Goal: Transaction & Acquisition: Book appointment/travel/reservation

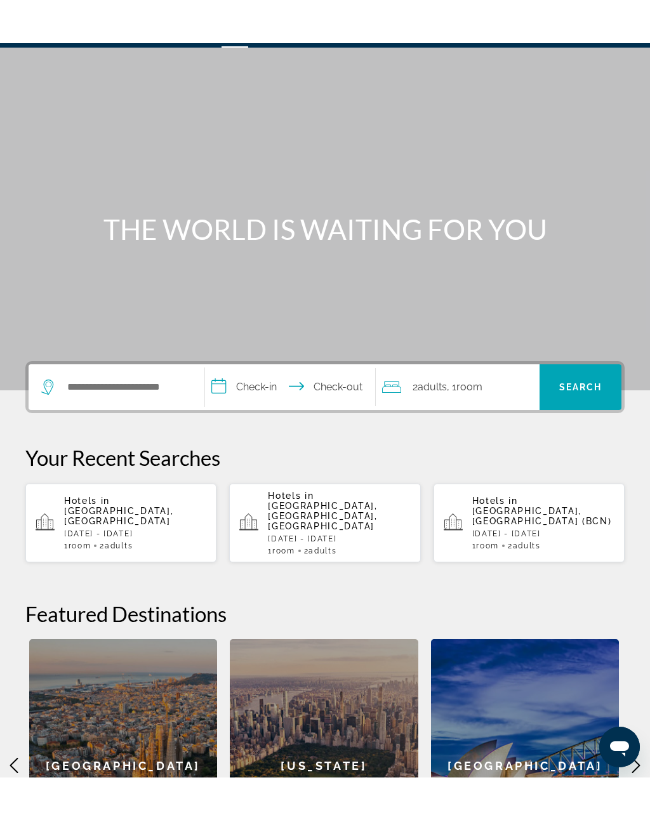
scroll to position [33, 0]
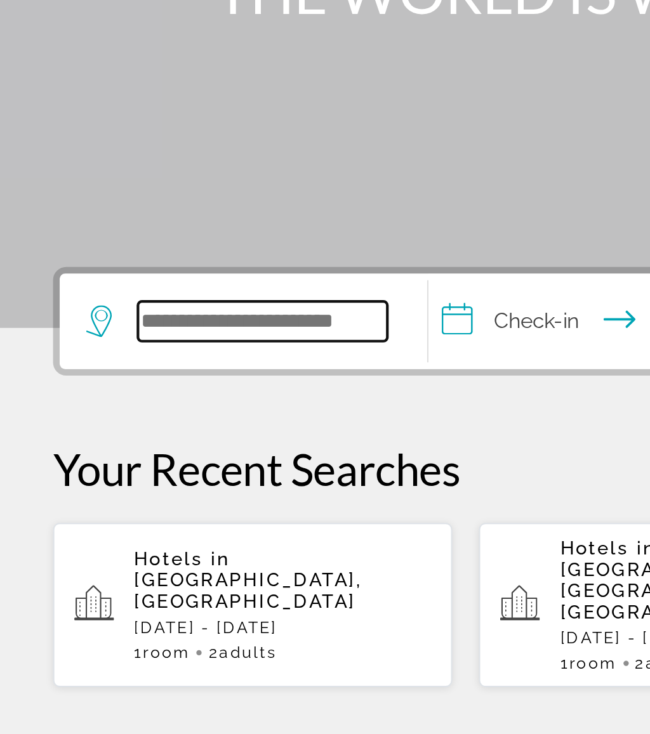
click at [111, 335] on input "Search widget" at bounding box center [125, 344] width 119 height 19
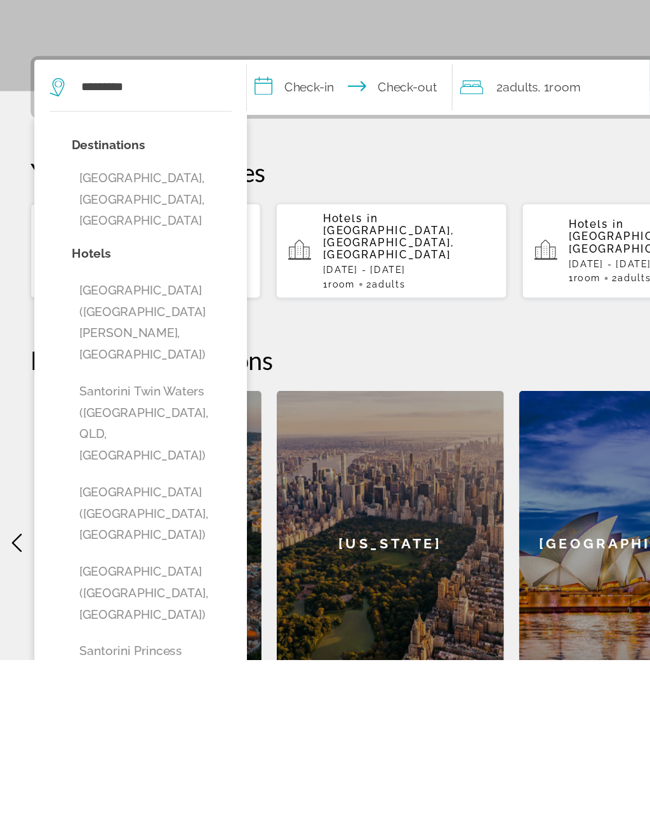
click at [166, 408] on button "[GEOGRAPHIC_DATA], [GEOGRAPHIC_DATA], [GEOGRAPHIC_DATA]" at bounding box center [126, 438] width 133 height 60
type input "**********"
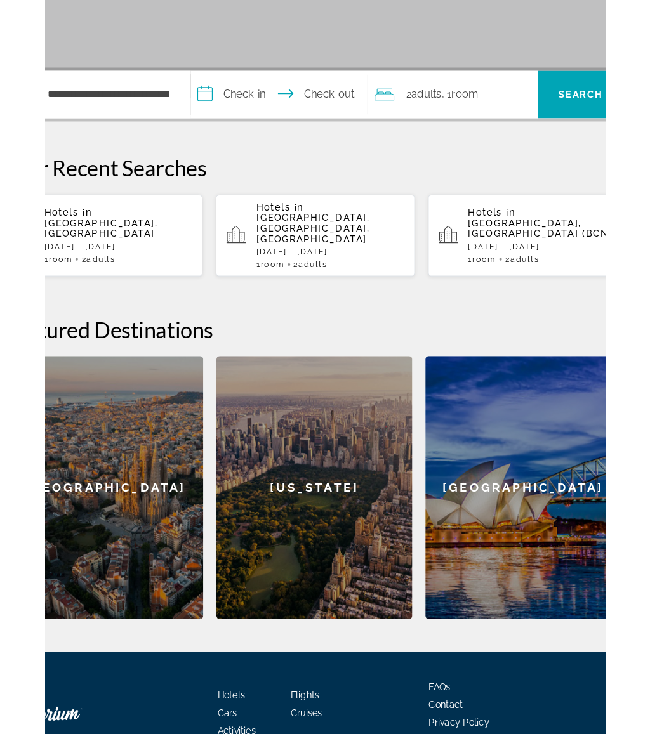
scroll to position [197, 22]
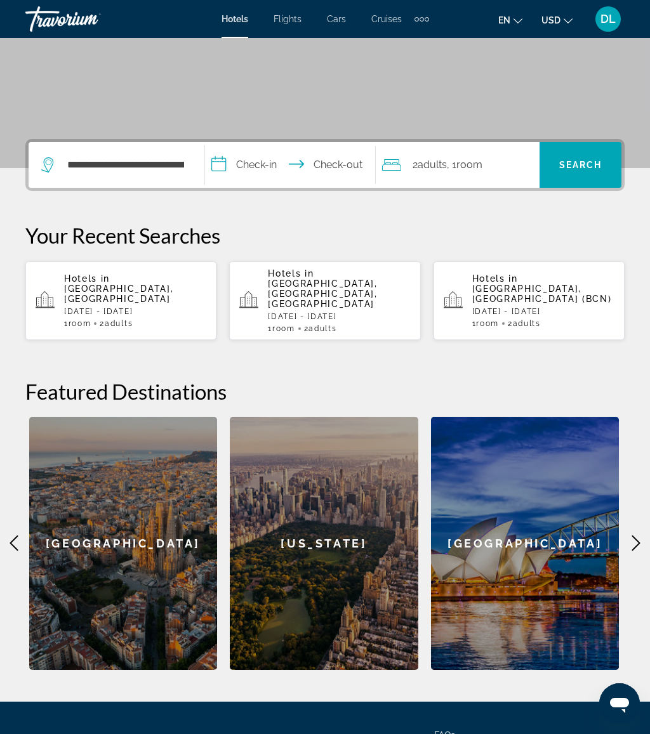
click at [263, 160] on input "**********" at bounding box center [292, 167] width 175 height 50
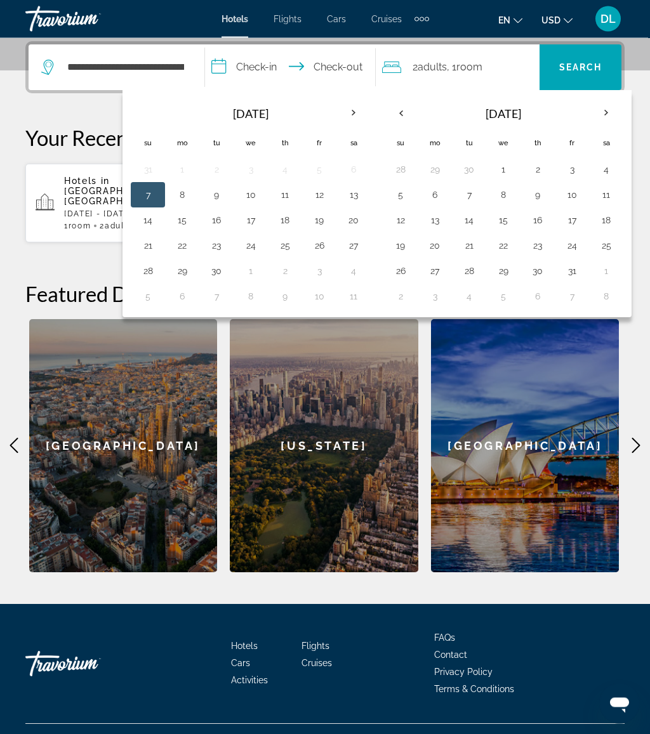
scroll to position [310, 0]
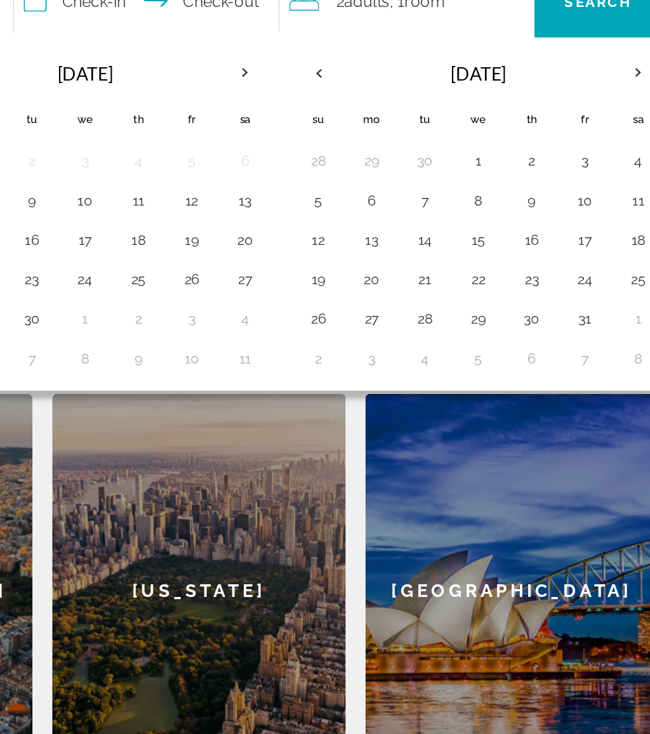
click at [343, 262] on button "4" at bounding box center [353, 271] width 20 height 18
click at [343, 288] on button "11" at bounding box center [353, 297] width 20 height 18
type input "**********"
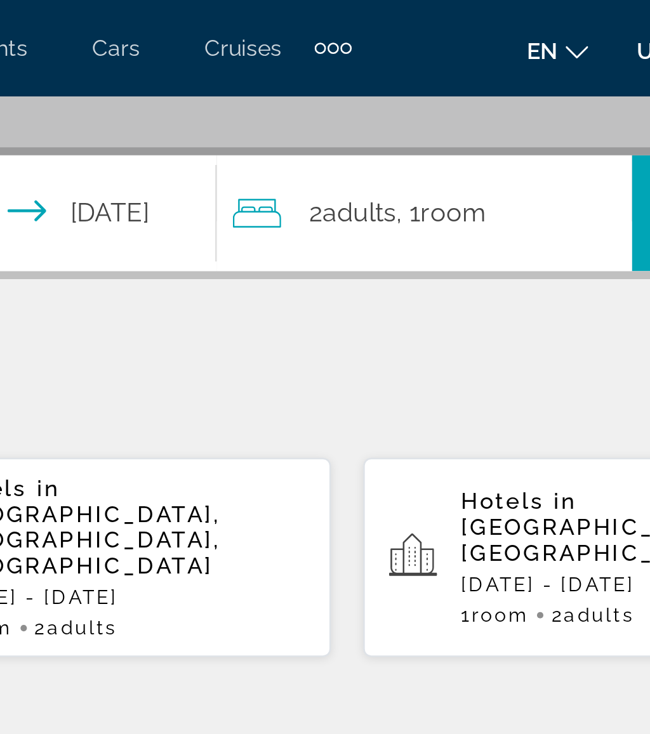
scroll to position [291, 0]
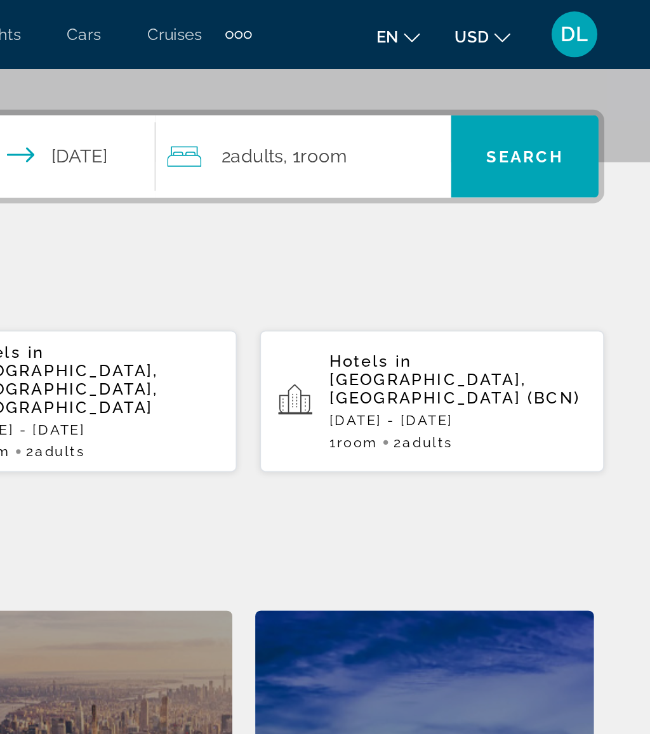
click at [539, 76] on span "Search widget" at bounding box center [580, 87] width 82 height 30
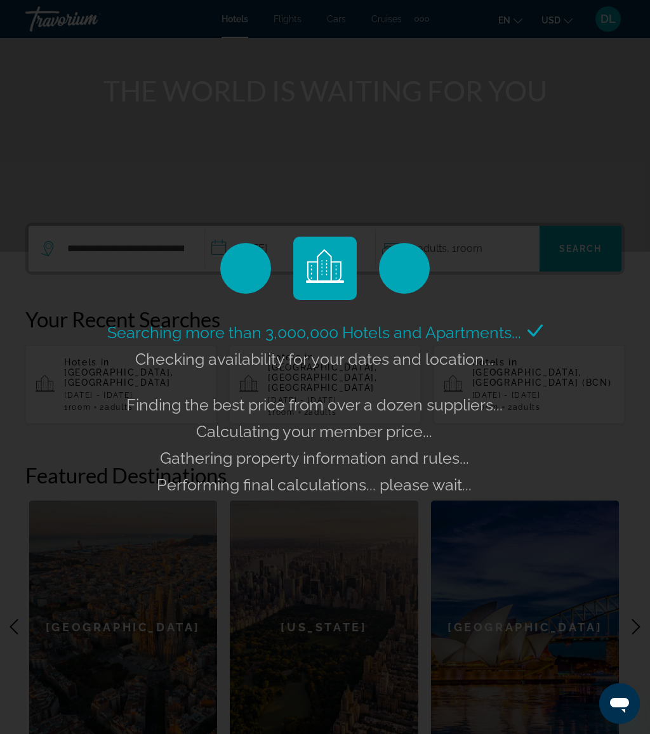
scroll to position [140, 0]
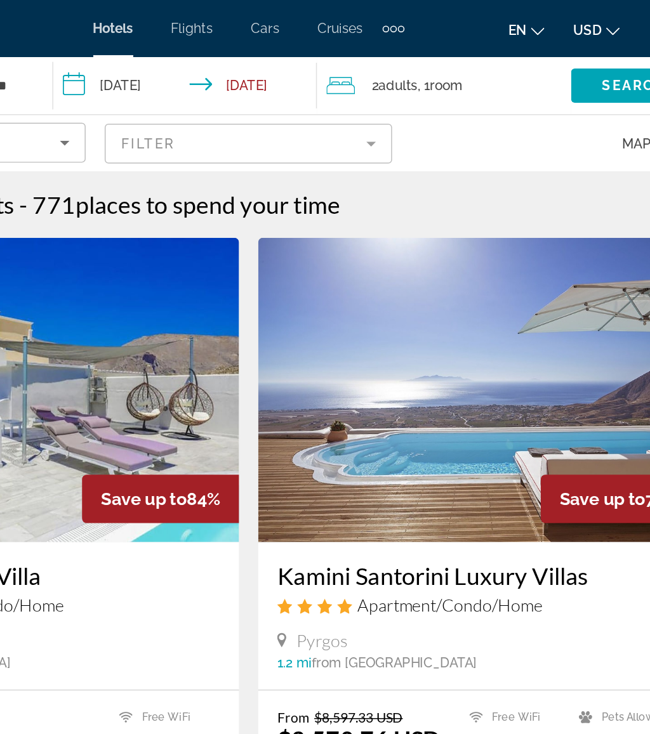
click at [195, 56] on input "**********" at bounding box center [285, 59] width 181 height 42
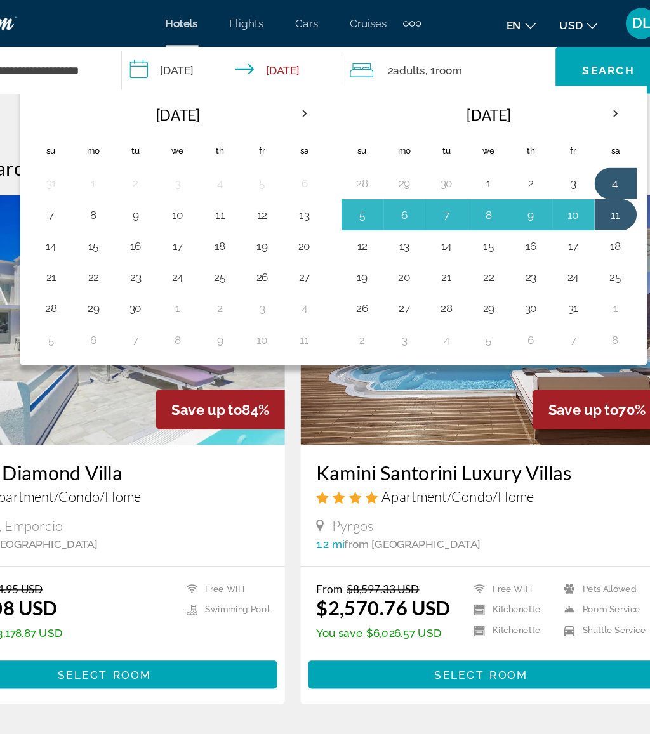
click at [222, 248] on button "1" at bounding box center [232, 251] width 20 height 18
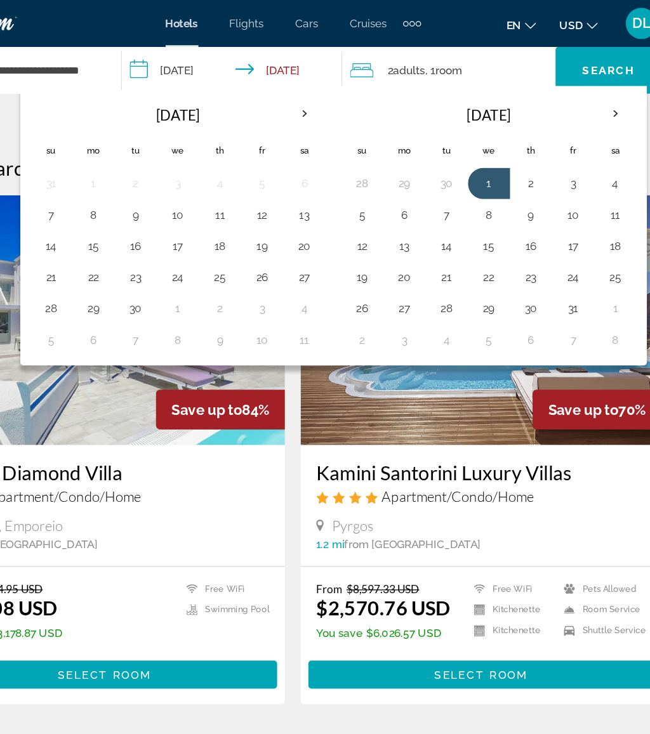
click at [222, 268] on button "8" at bounding box center [232, 276] width 20 height 18
type input "**********"
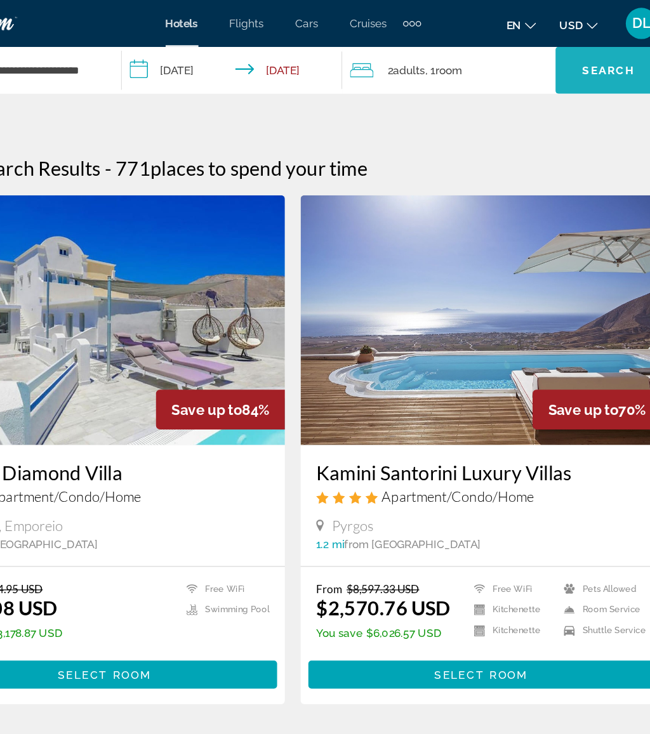
click at [560, 54] on span "Search" at bounding box center [581, 57] width 43 height 10
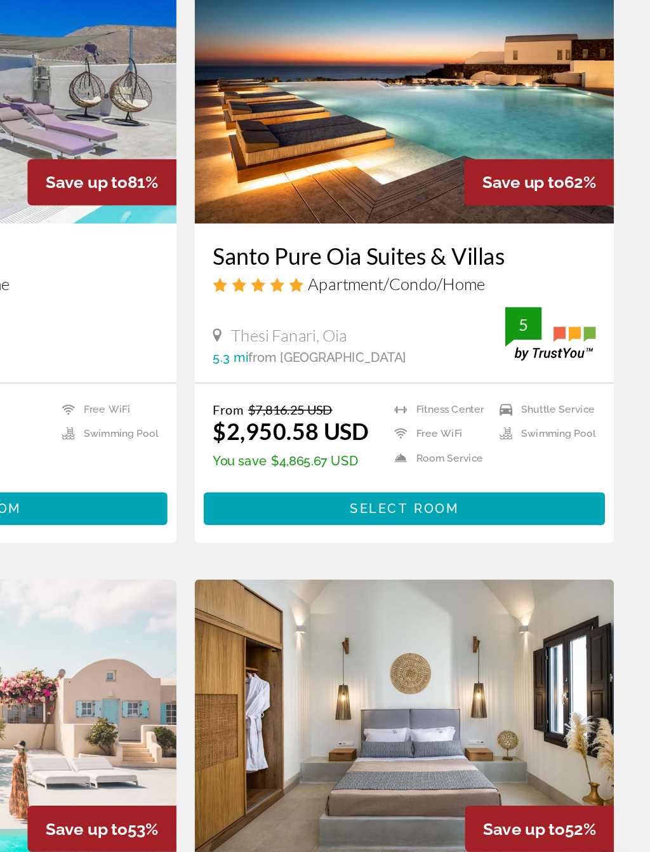
click at [343, 546] on span "Main content" at bounding box center [478, 561] width 281 height 30
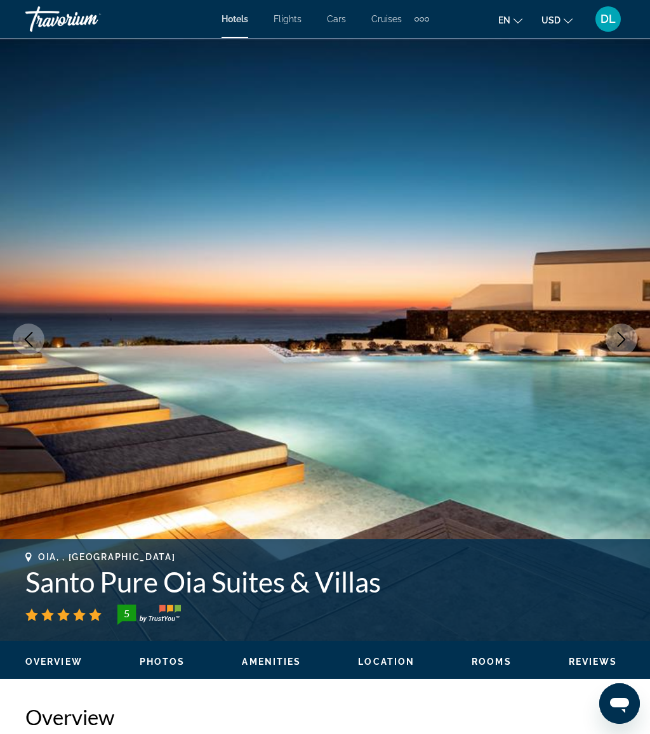
click at [613, 339] on button "Next image" at bounding box center [622, 340] width 32 height 32
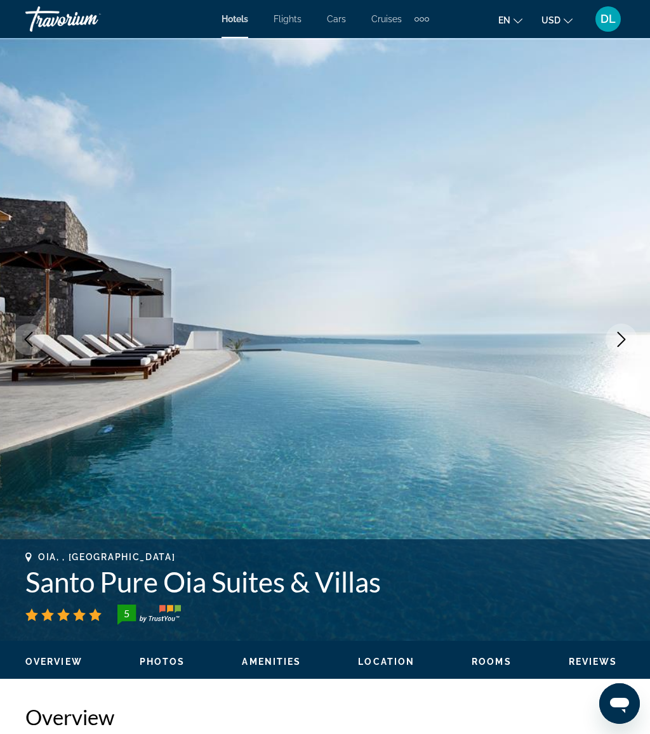
click at [626, 327] on button "Next image" at bounding box center [622, 340] width 32 height 32
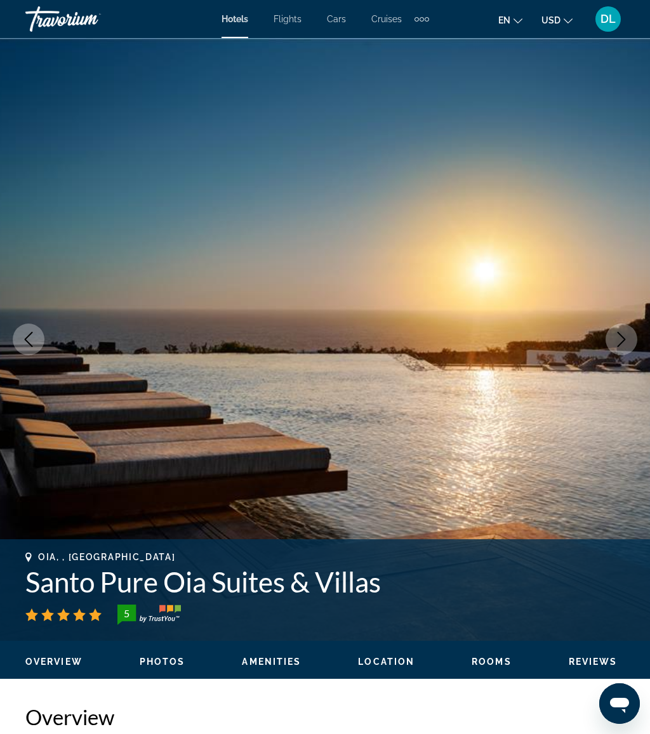
click at [622, 332] on icon "Next image" at bounding box center [621, 339] width 15 height 15
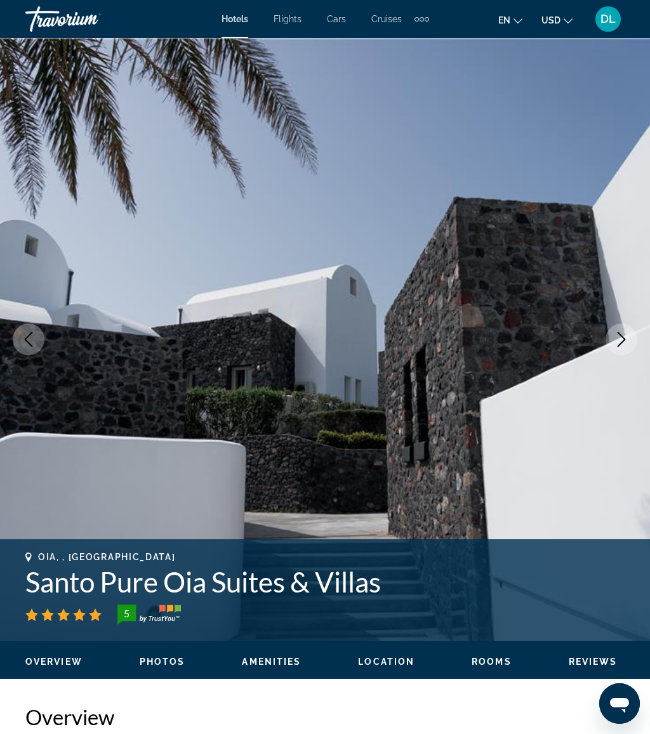
click at [642, 344] on img "Main content" at bounding box center [325, 339] width 650 height 603
click at [27, 337] on icon "Previous image" at bounding box center [28, 339] width 15 height 15
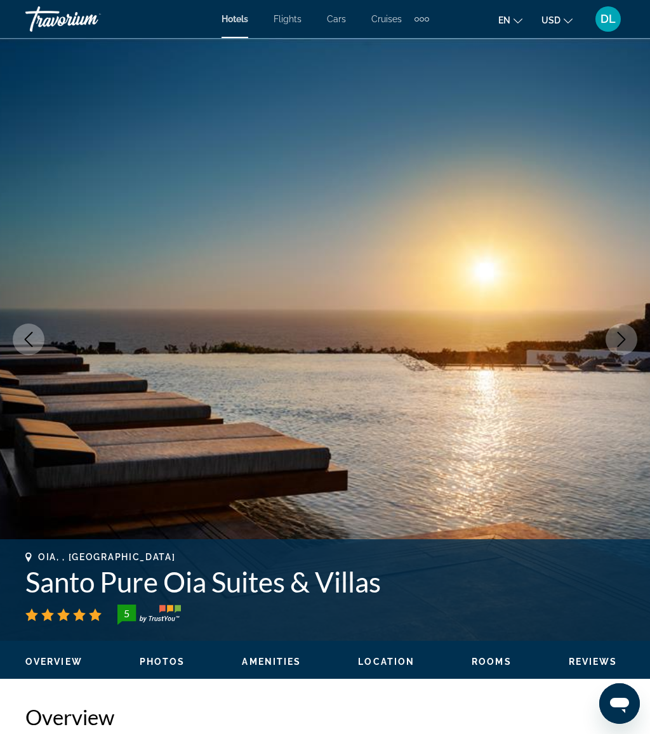
click at [611, 331] on button "Next image" at bounding box center [622, 340] width 32 height 32
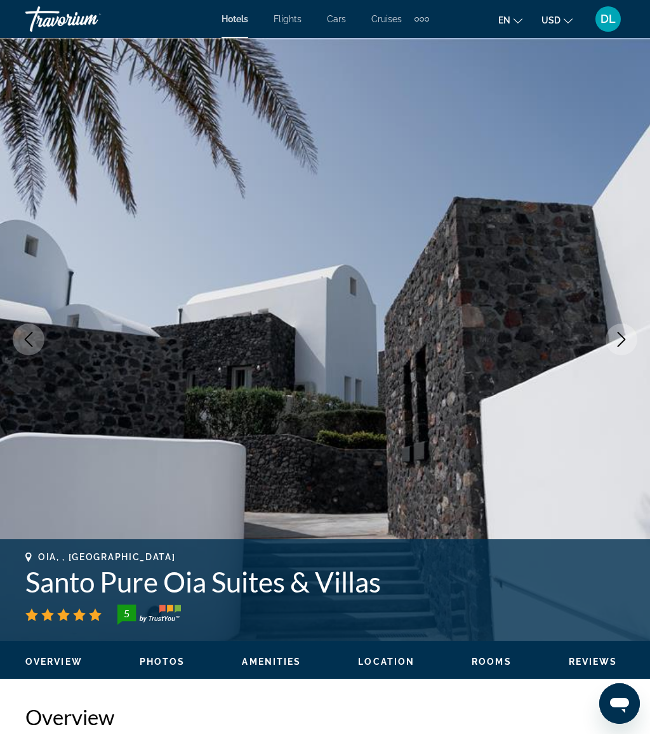
click at [618, 343] on icon "Next image" at bounding box center [621, 339] width 15 height 15
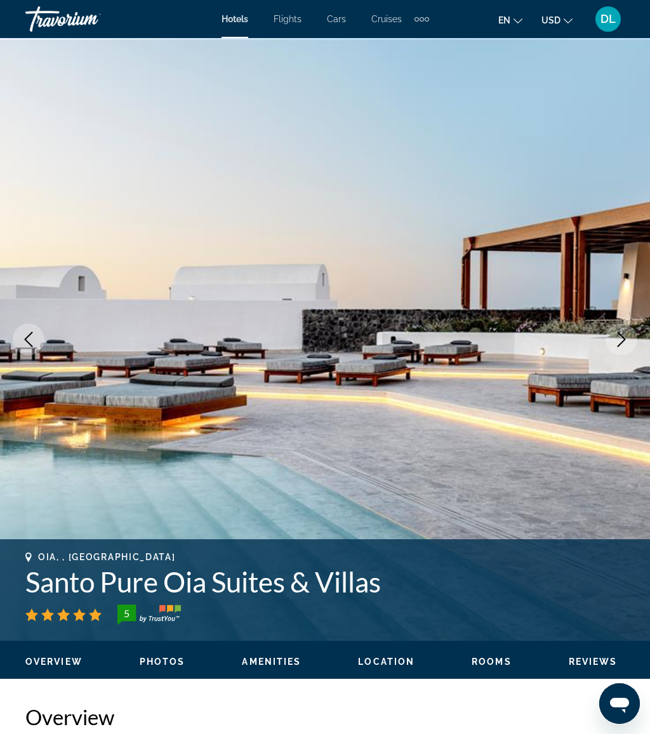
click at [620, 329] on button "Next image" at bounding box center [622, 340] width 32 height 32
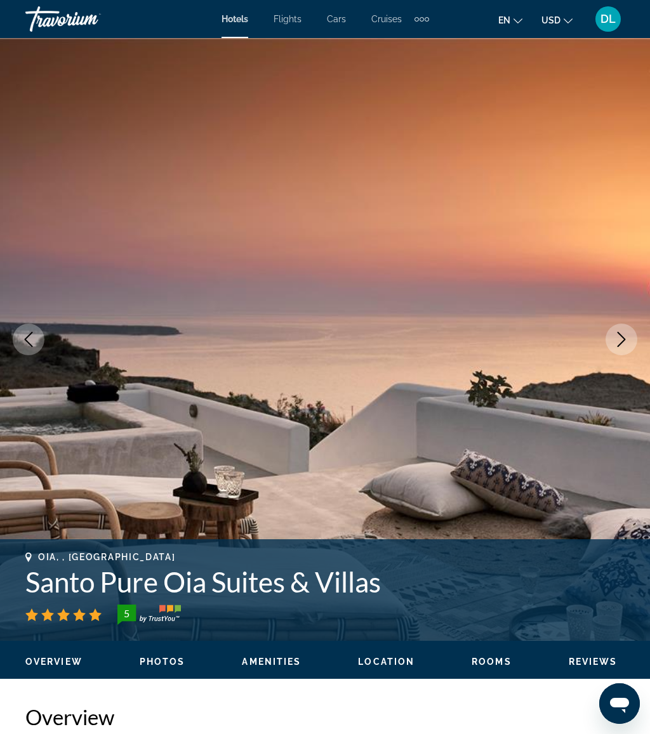
click at [610, 343] on button "Next image" at bounding box center [622, 340] width 32 height 32
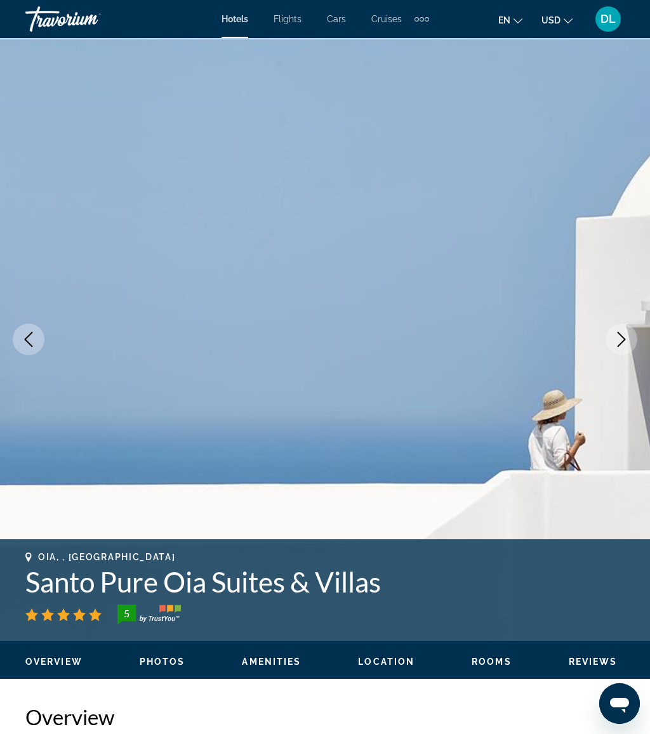
click at [633, 352] on img "Main content" at bounding box center [325, 339] width 650 height 603
click at [627, 334] on icon "Next image" at bounding box center [621, 339] width 15 height 15
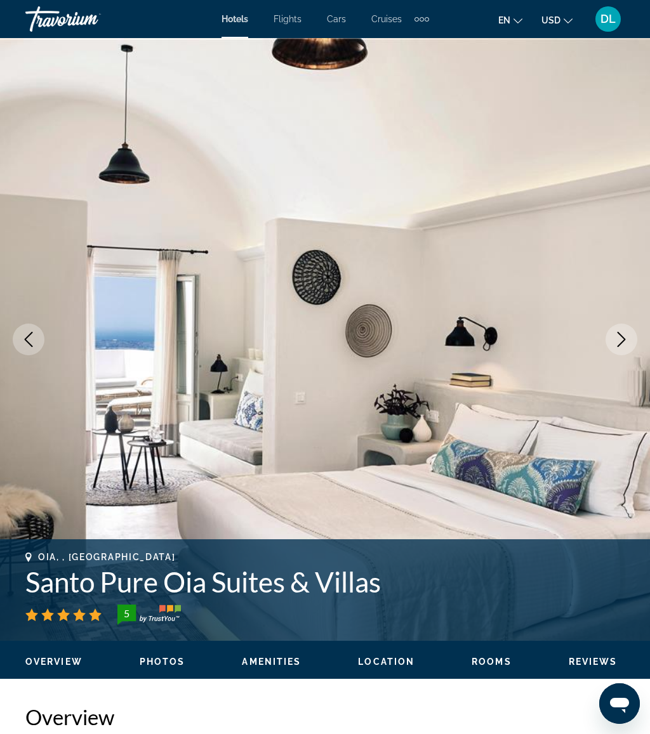
click at [625, 344] on icon "Next image" at bounding box center [621, 339] width 15 height 15
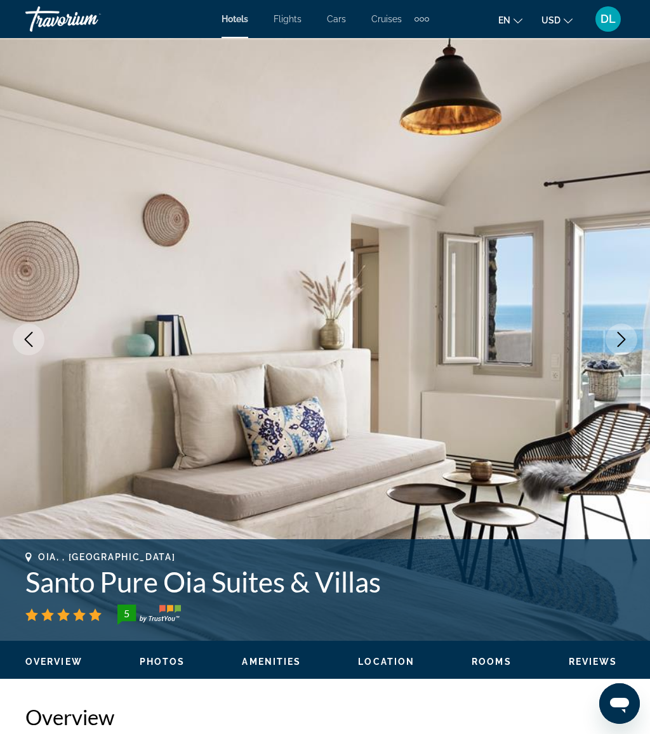
click at [618, 338] on icon "Next image" at bounding box center [621, 339] width 15 height 15
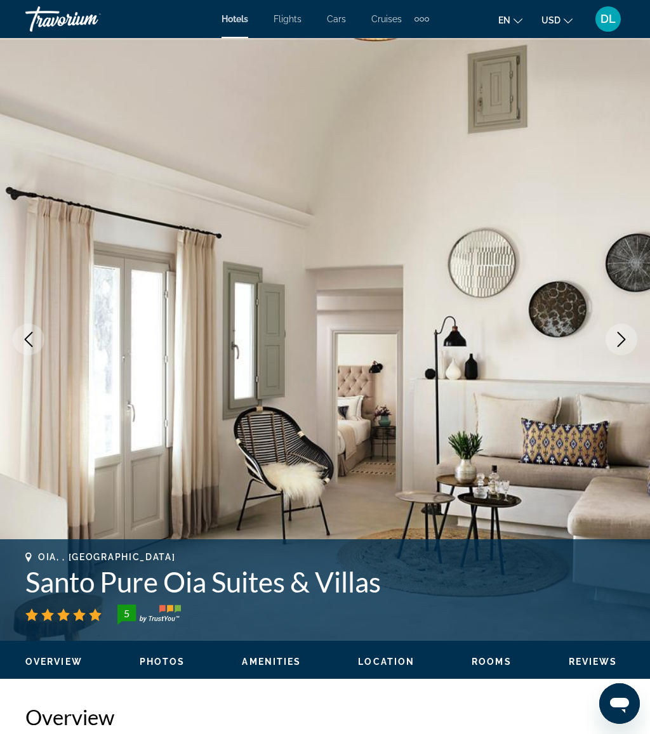
click at [623, 331] on button "Next image" at bounding box center [622, 340] width 32 height 32
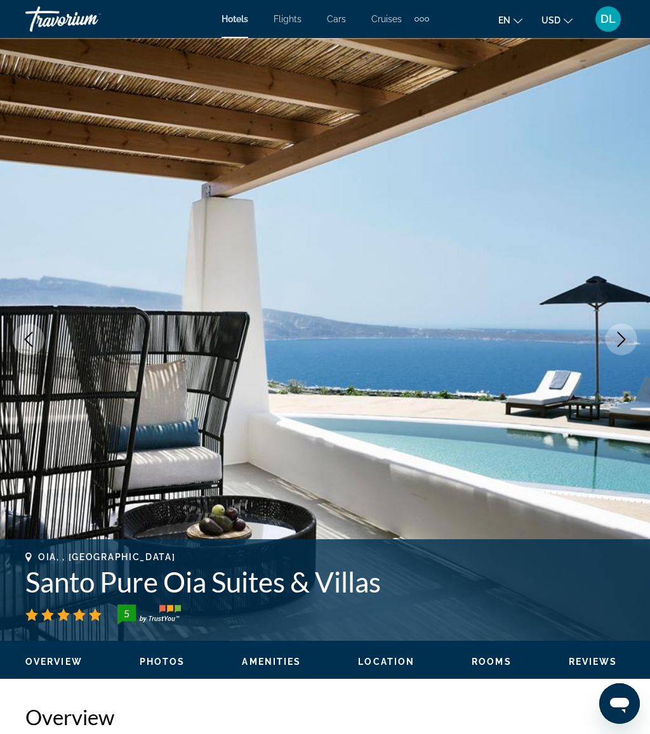
click at [620, 337] on icon "Next image" at bounding box center [621, 339] width 15 height 15
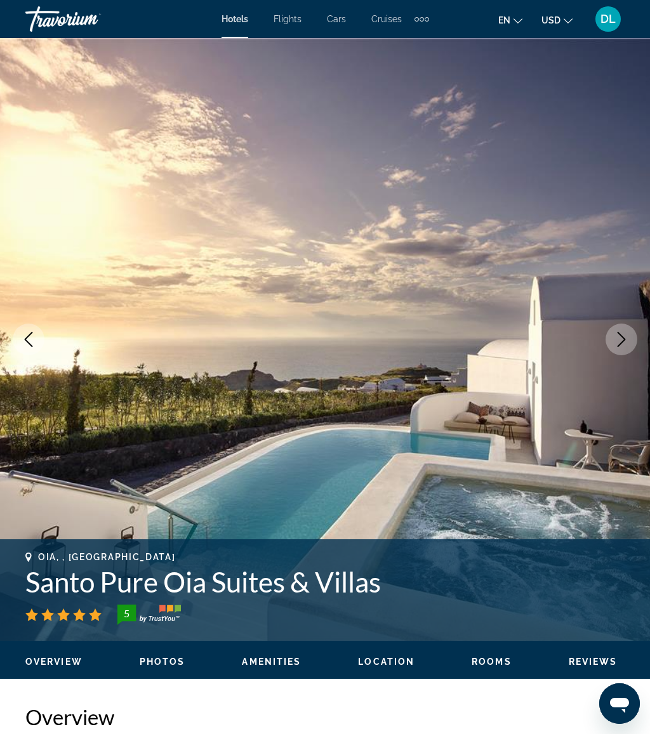
click at [623, 332] on icon "Next image" at bounding box center [621, 339] width 15 height 15
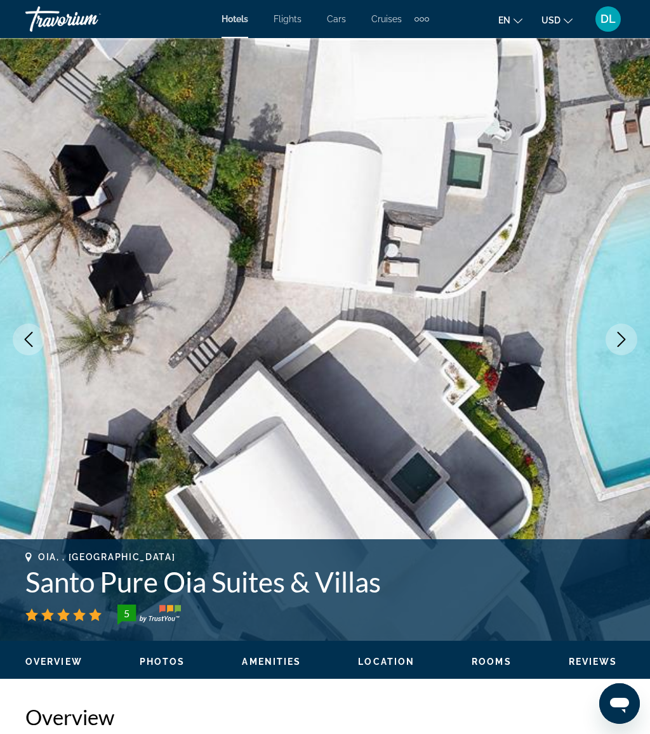
click at [616, 328] on button "Next image" at bounding box center [622, 340] width 32 height 32
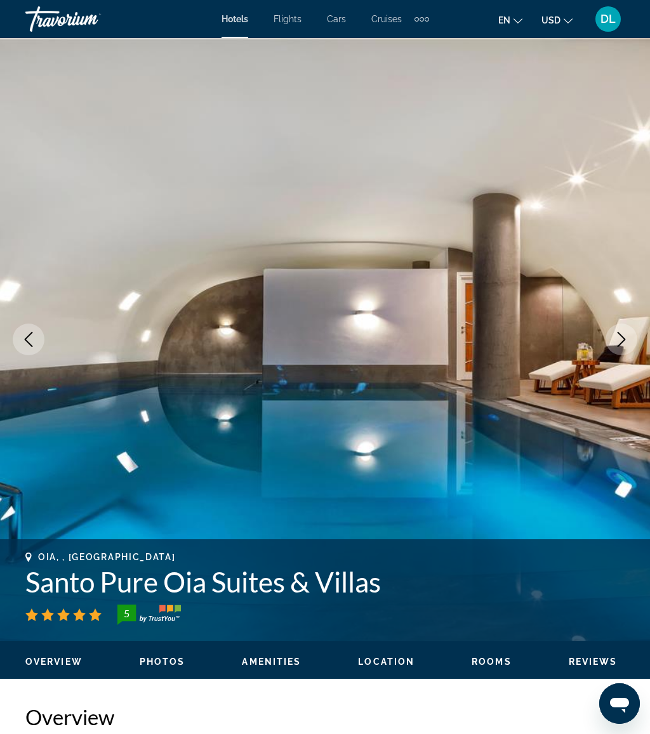
click at [610, 333] on button "Next image" at bounding box center [622, 340] width 32 height 32
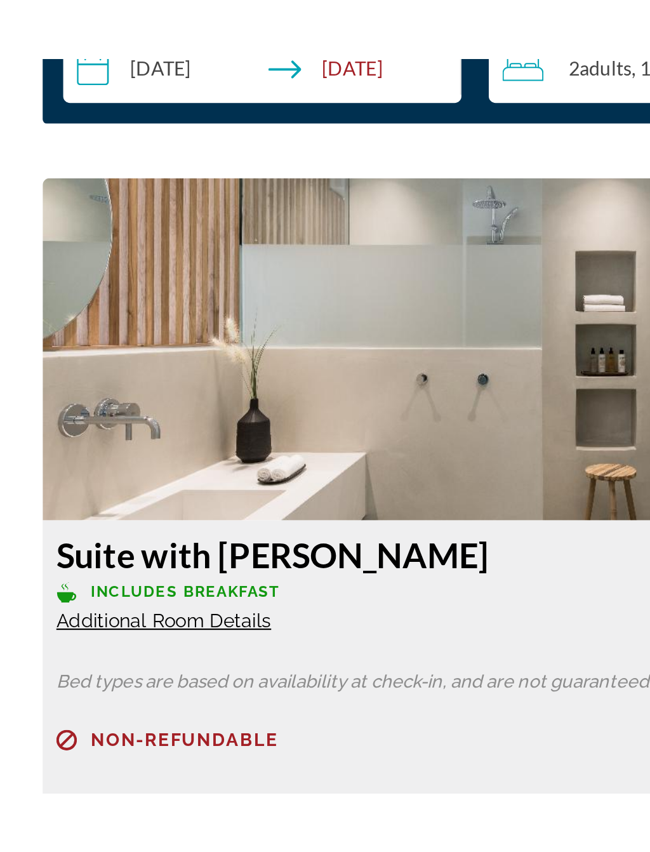
scroll to position [2026, 0]
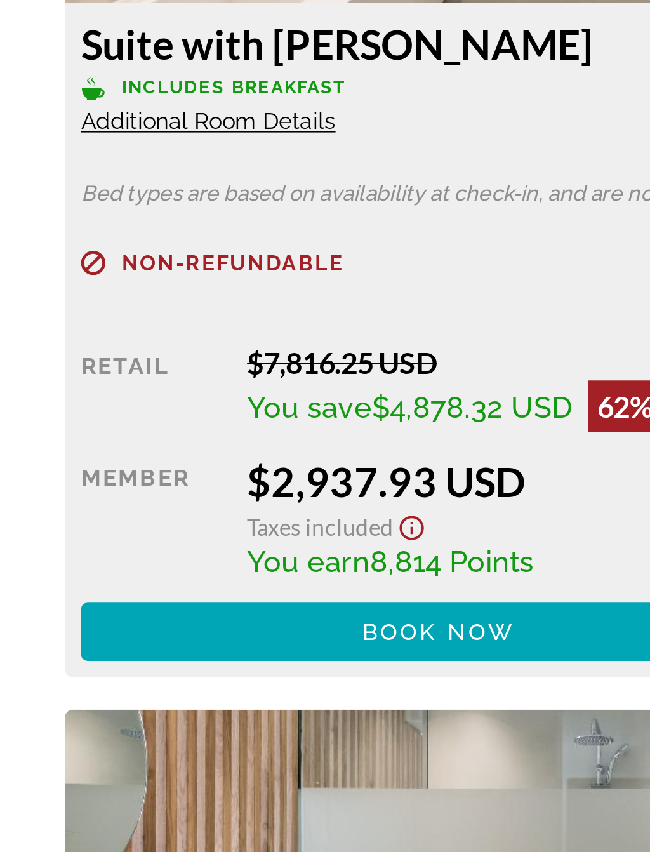
click at [181, 557] on span "Book now" at bounding box center [172, 562] width 60 height 10
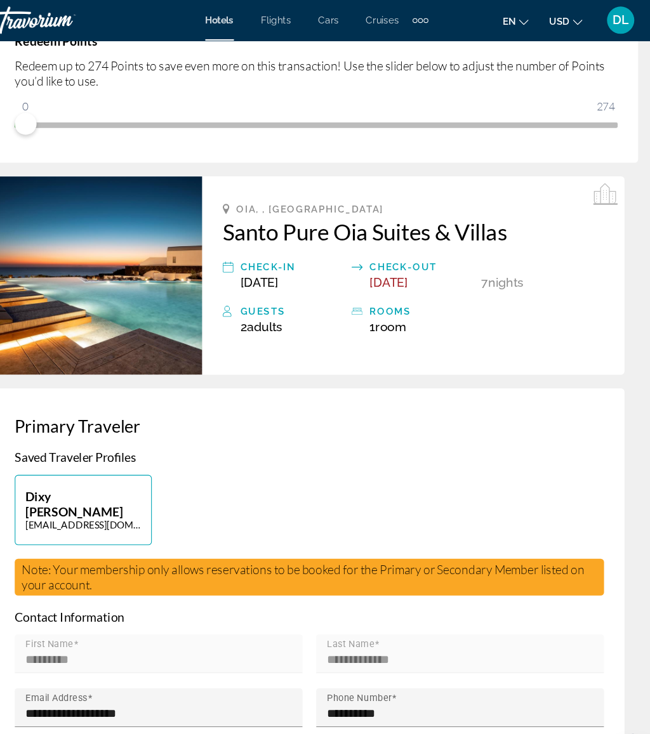
scroll to position [310, 0]
